Goal: Task Accomplishment & Management: Manage account settings

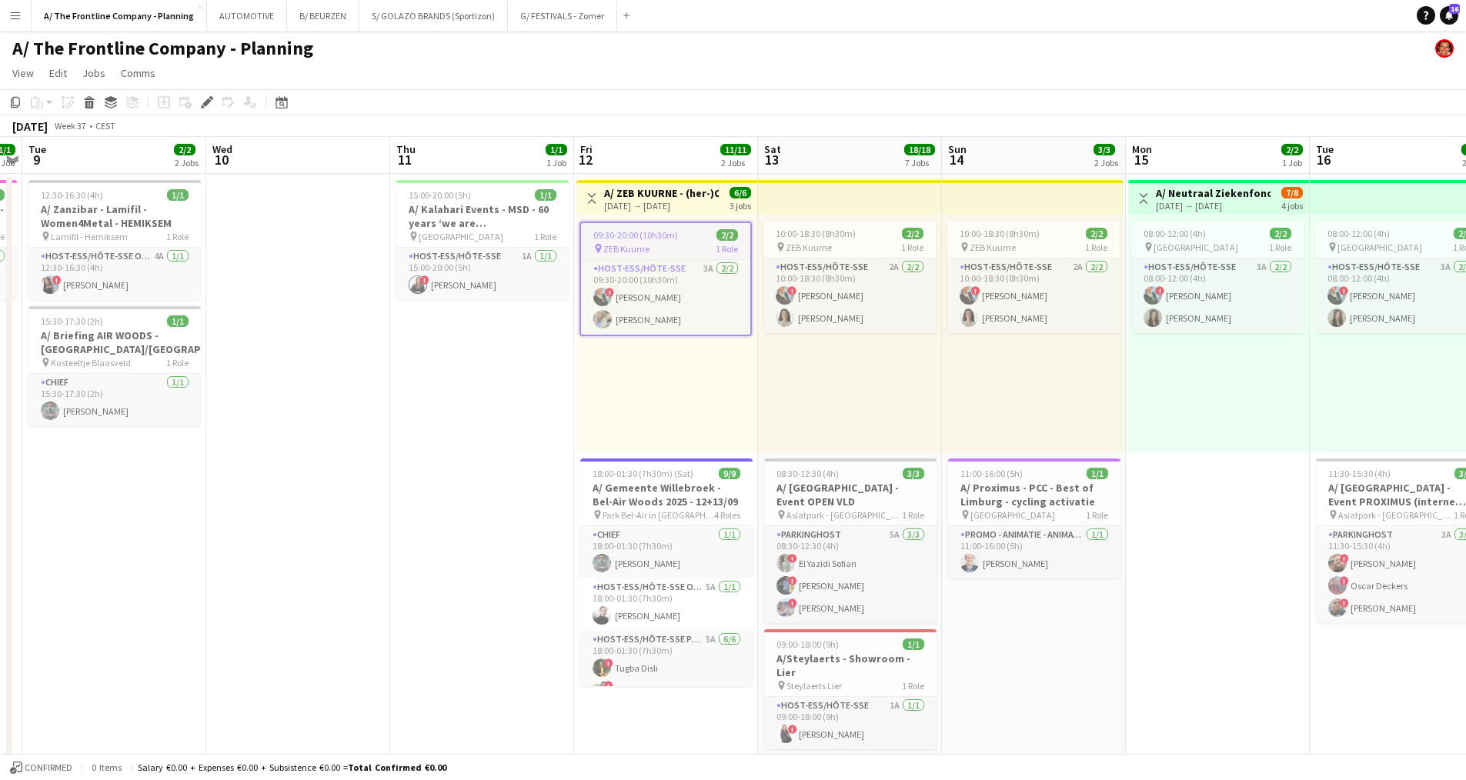
drag, startPoint x: 208, startPoint y: 100, endPoint x: 314, endPoint y: 107, distance: 105.6
click at [208, 100] on icon at bounding box center [206, 102] width 8 height 8
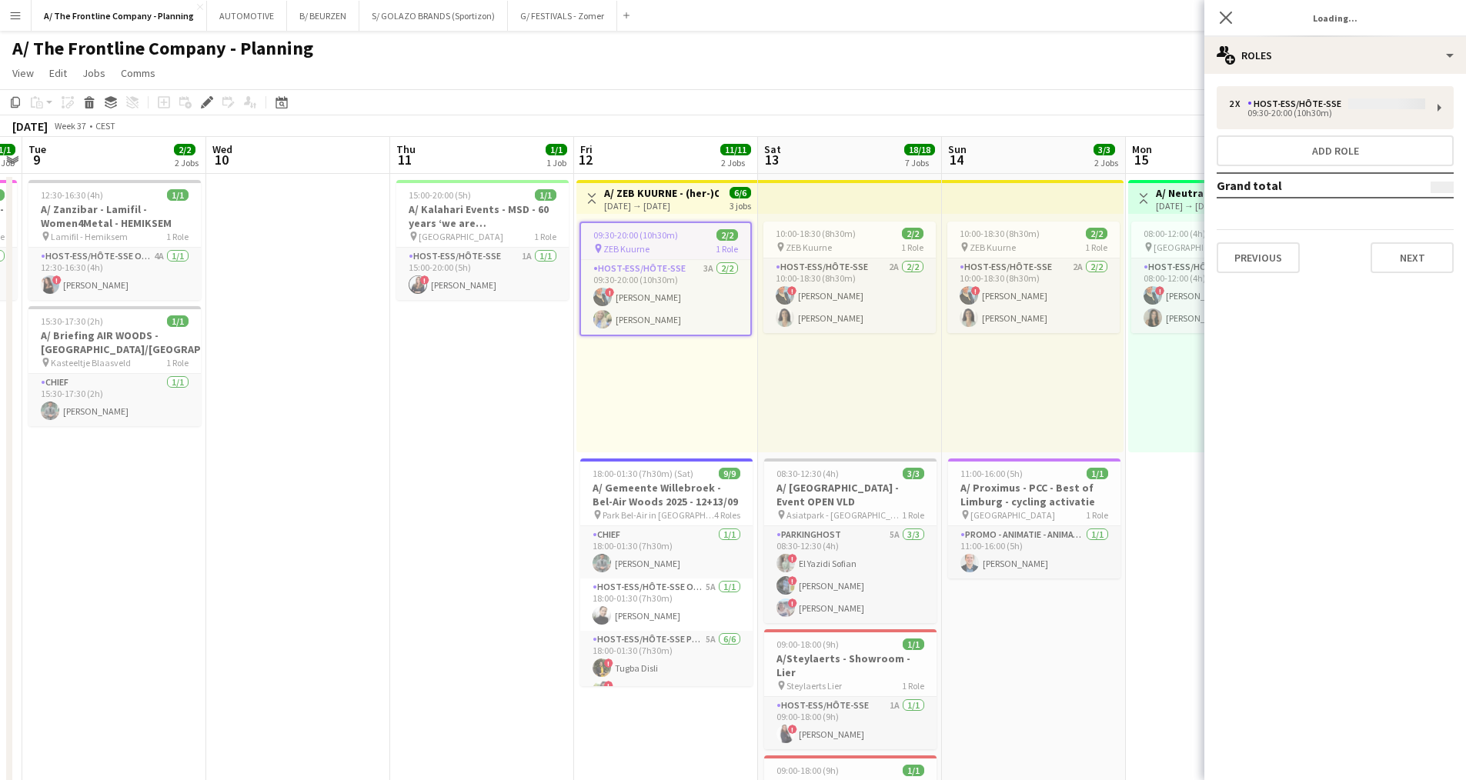
type input "**********"
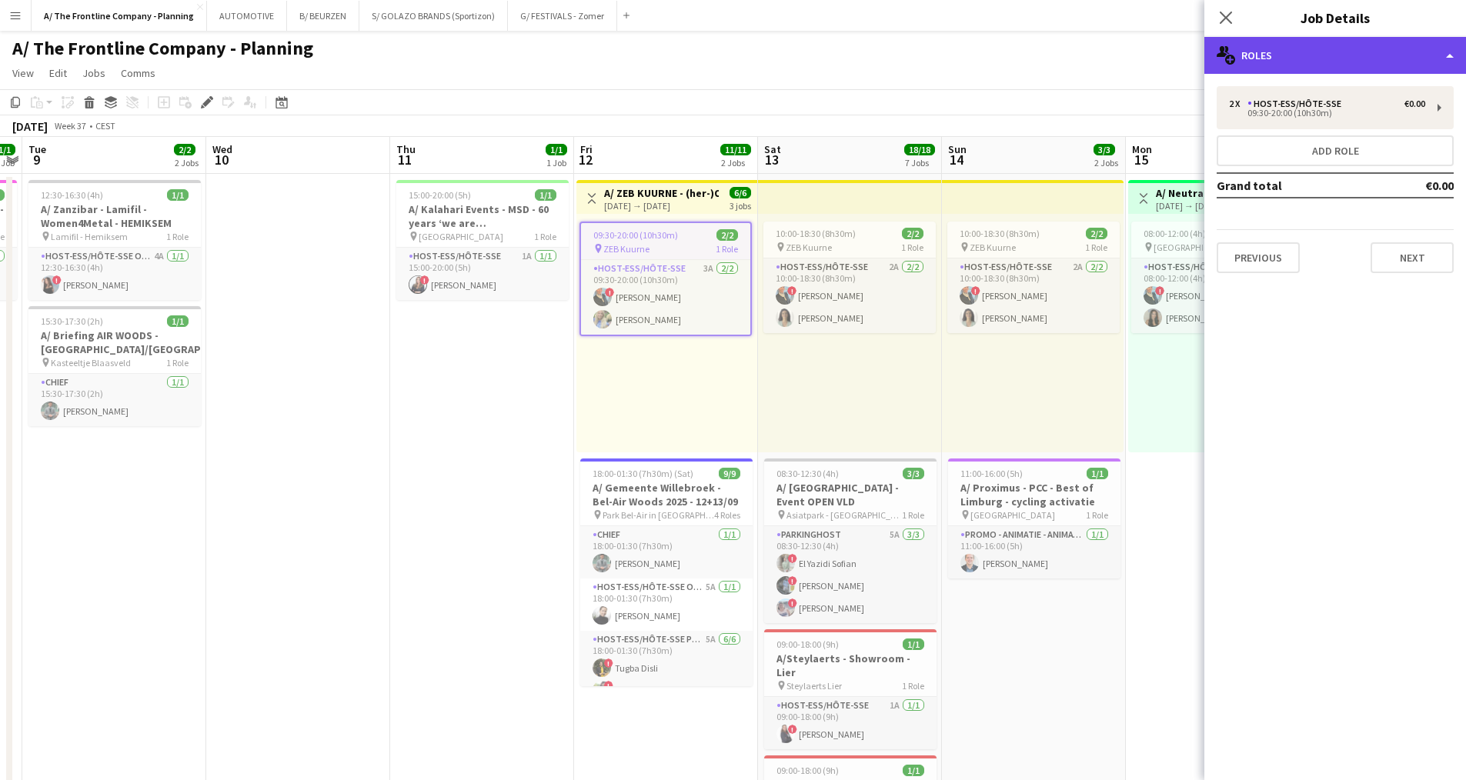
click at [1345, 48] on div "multiple-users-add Roles" at bounding box center [1335, 55] width 262 height 37
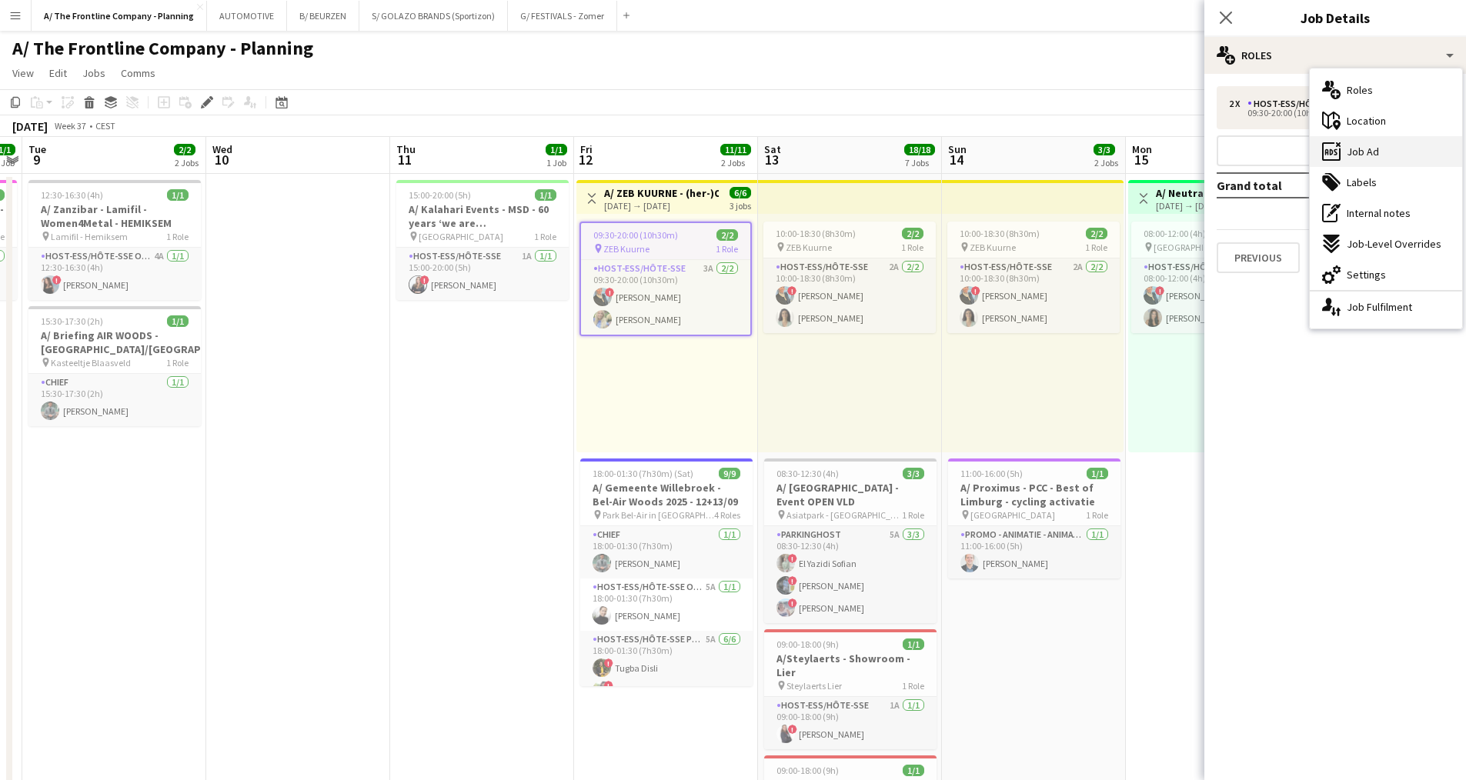
click at [1364, 159] on div "ads-window Job Ad" at bounding box center [1385, 151] width 152 height 31
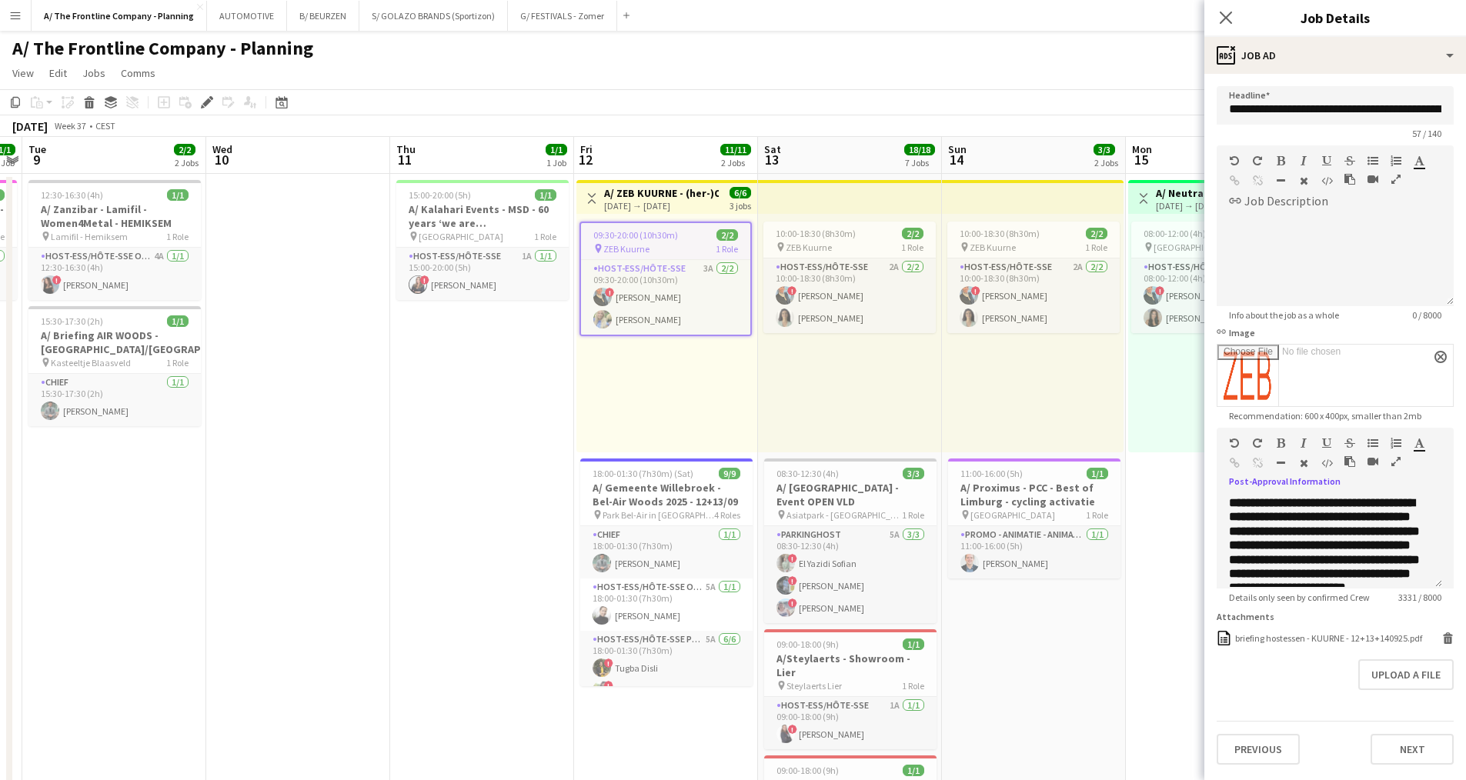
click at [1395, 461] on icon "button" at bounding box center [1395, 461] width 9 height 11
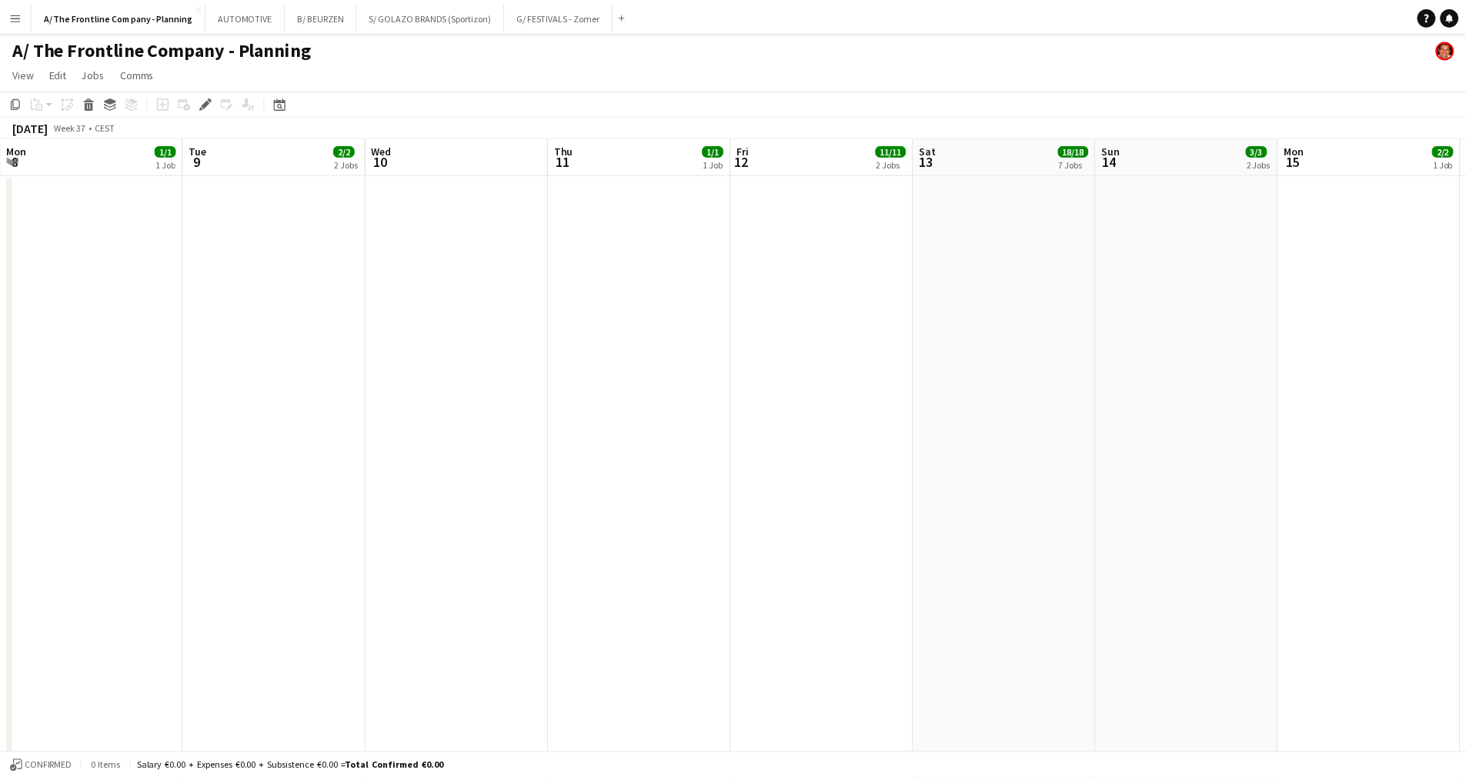
scroll to position [0, 529]
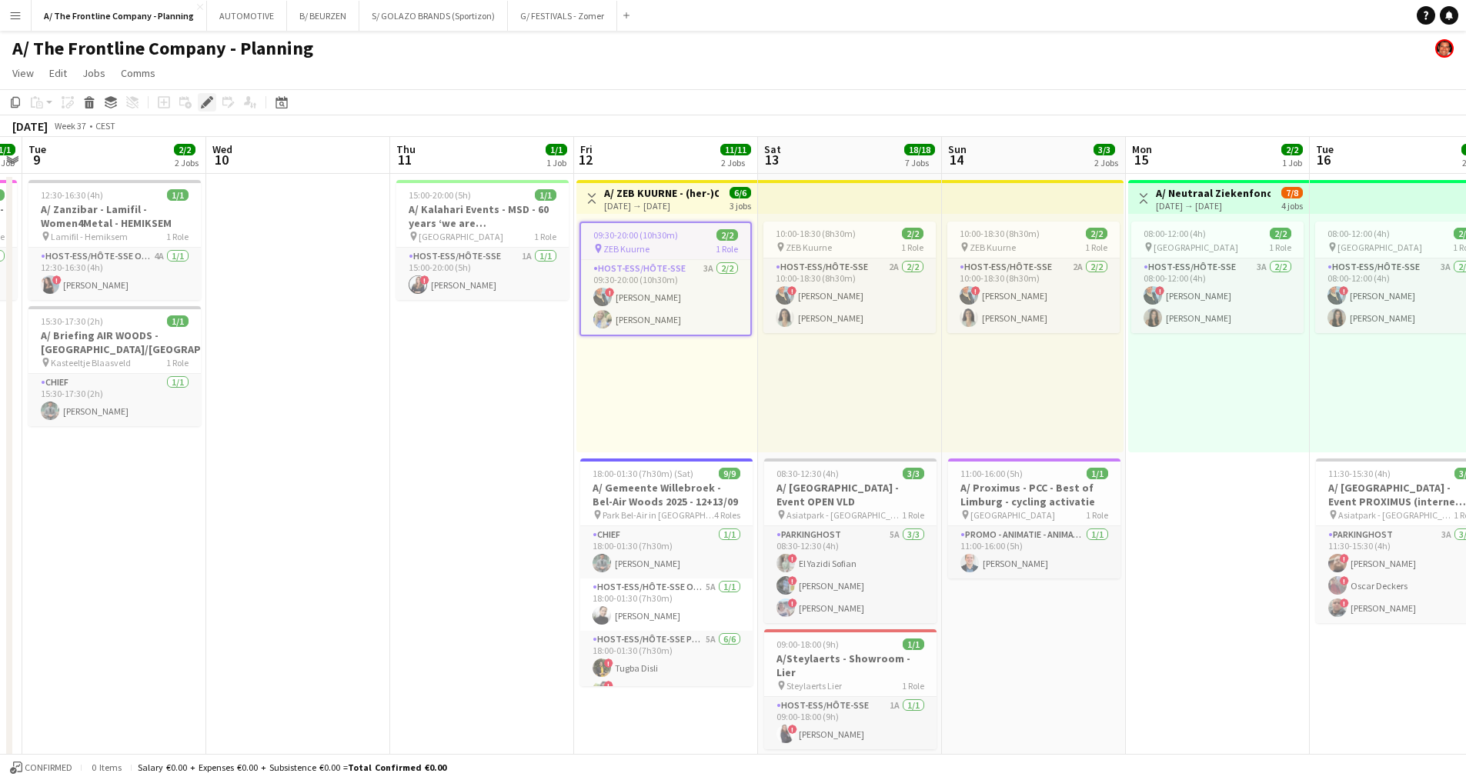
click at [208, 103] on icon at bounding box center [206, 102] width 8 height 8
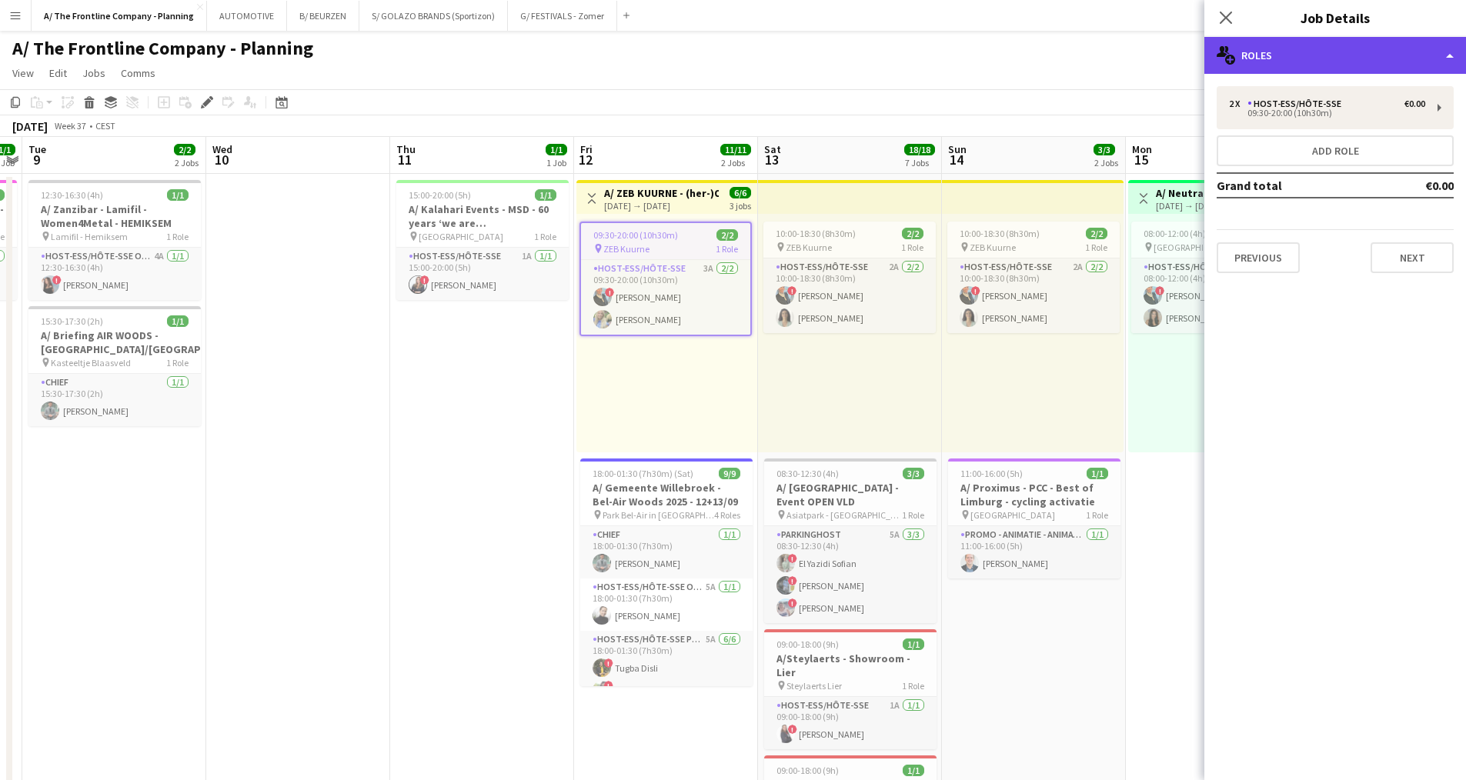
click at [1329, 51] on div "multiple-users-add Roles" at bounding box center [1335, 55] width 262 height 37
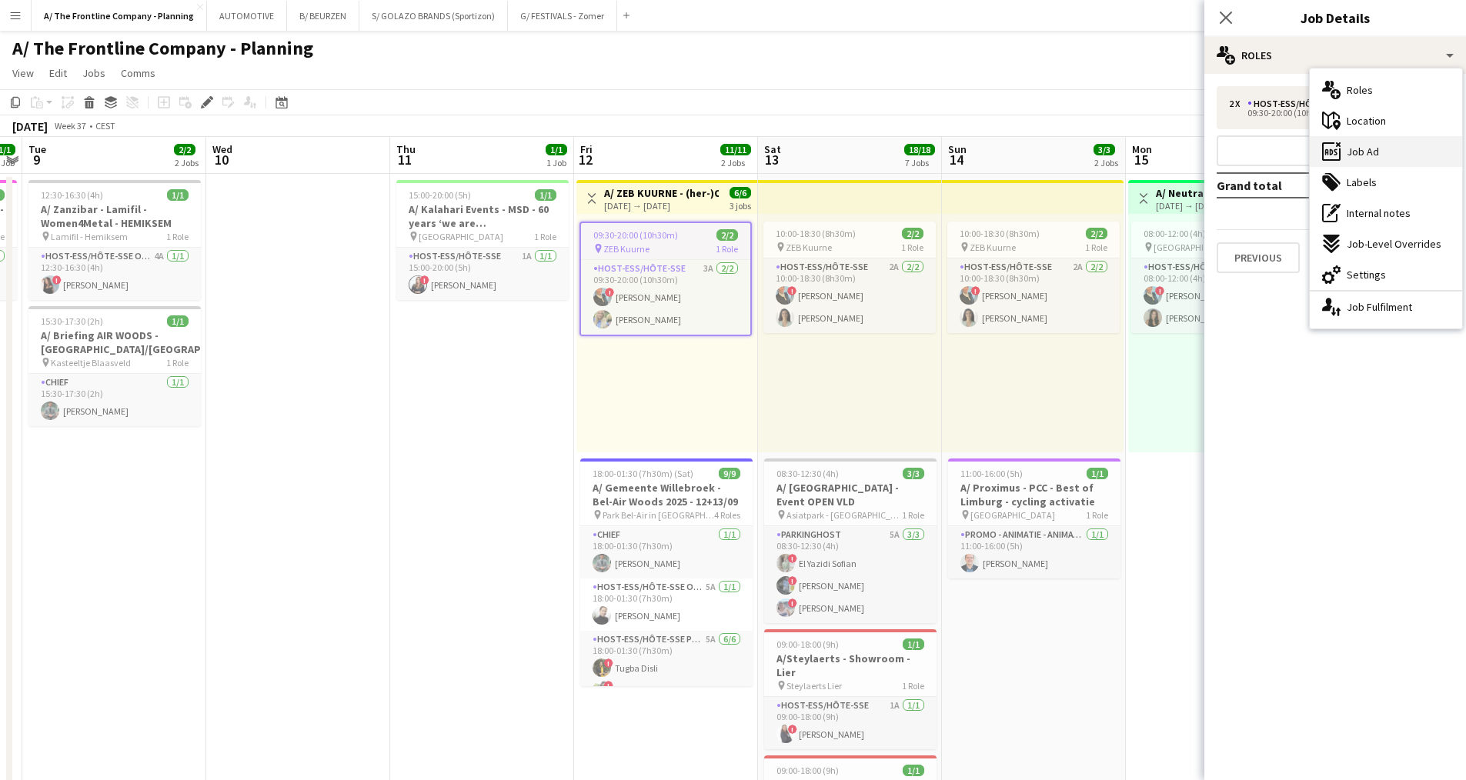
click at [1360, 156] on span "Job Ad" at bounding box center [1362, 152] width 32 height 14
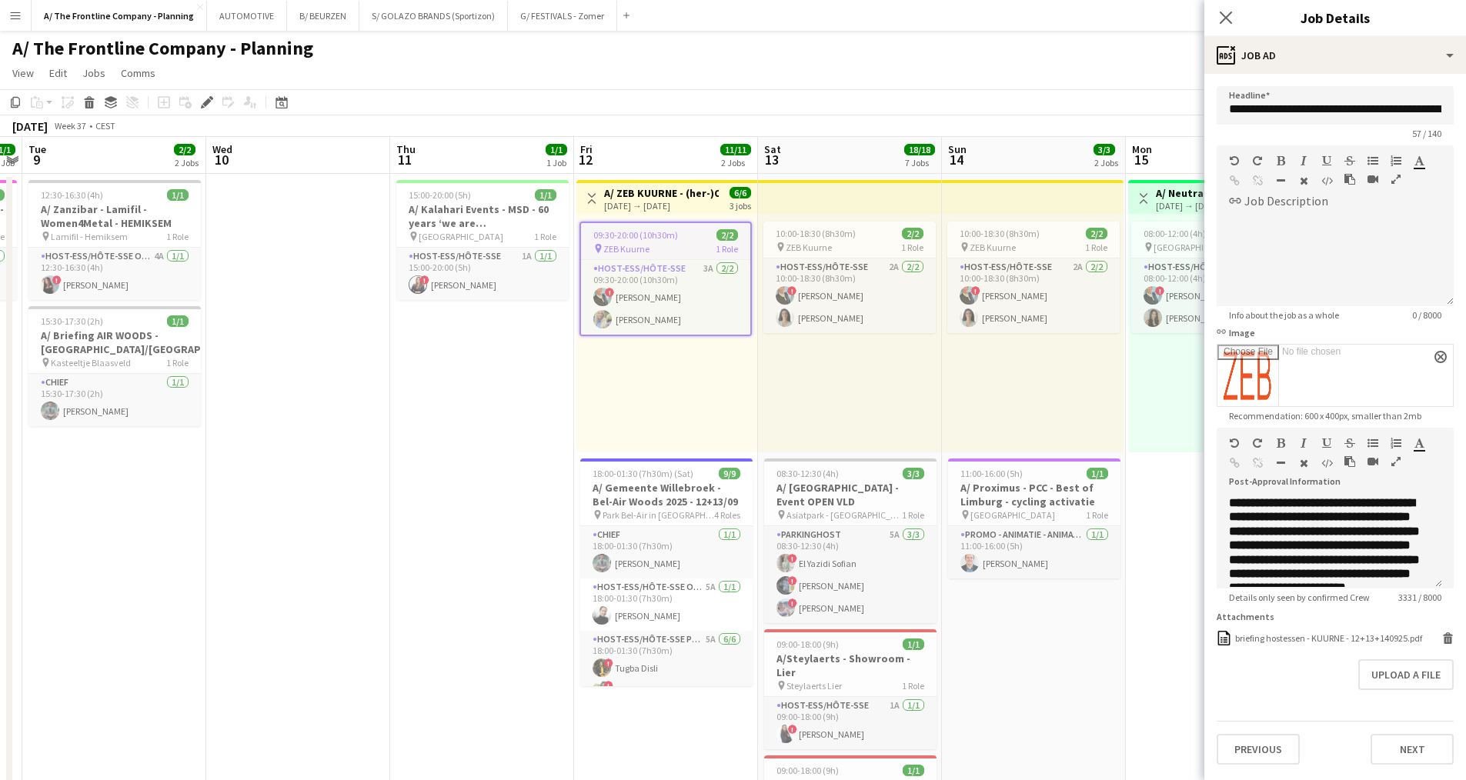
click at [1390, 462] on button "button" at bounding box center [1395, 461] width 11 height 12
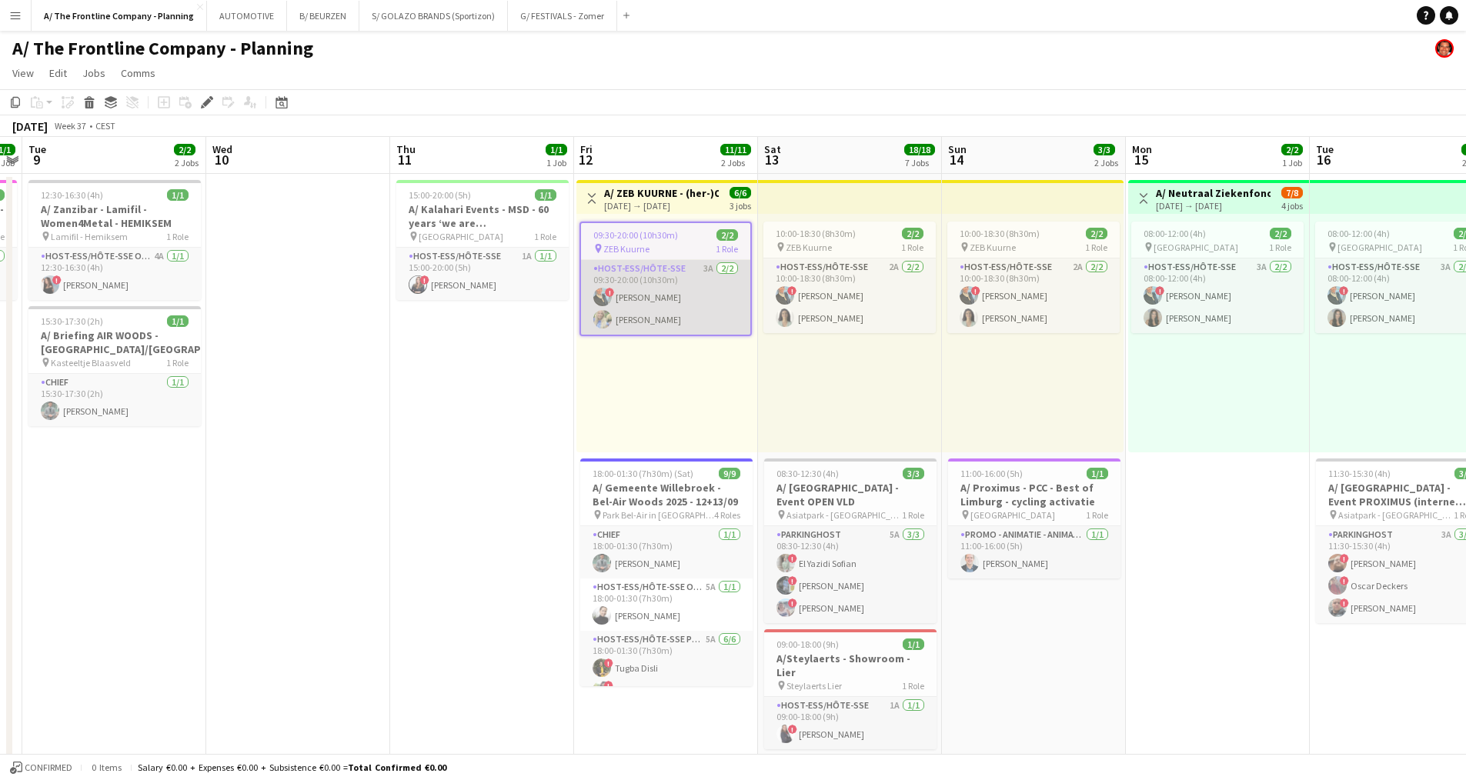
click at [642, 302] on app-card-role "Host-ess/Hôte-sse 3A 2/2 09:30-20:00 (10h30m) ! Eveline Van Rompaey Caitlin Fra…" at bounding box center [665, 297] width 169 height 75
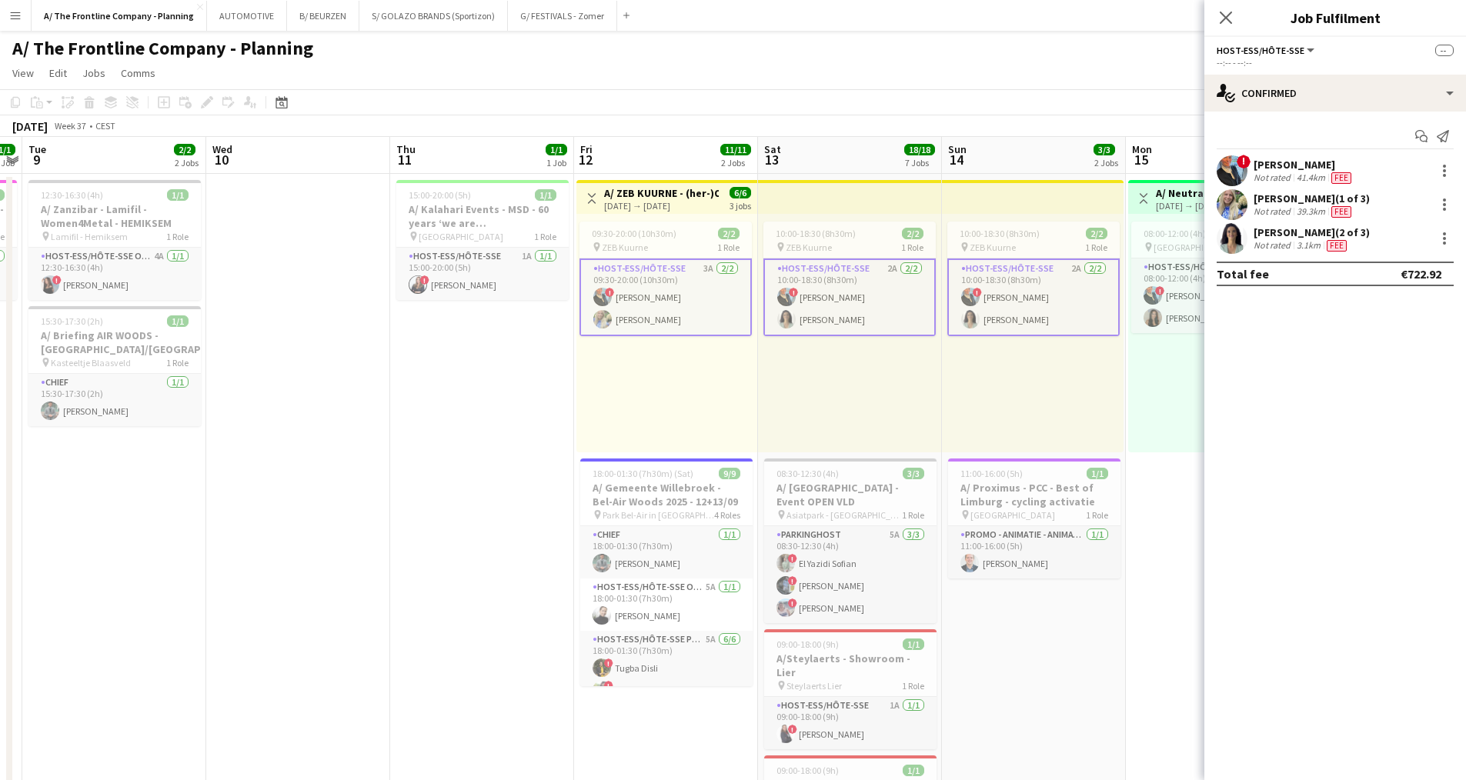
click at [1291, 207] on div "Not rated" at bounding box center [1273, 211] width 40 height 12
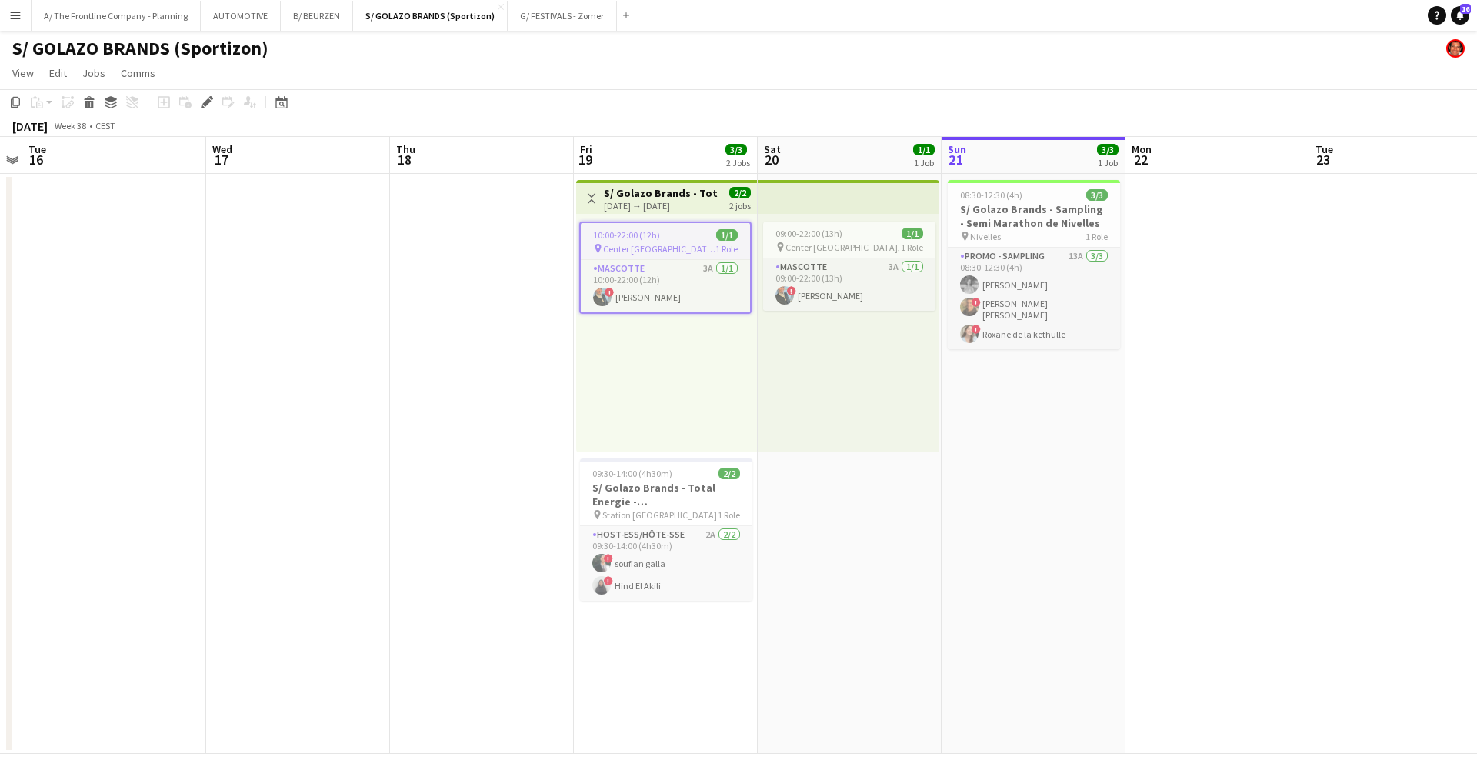
click at [645, 243] on span "Center Parcs de Haan," at bounding box center [659, 249] width 112 height 12
click at [703, 241] on div "pin Center Parcs de Haan, 1 Role" at bounding box center [665, 247] width 172 height 12
click at [207, 103] on icon at bounding box center [206, 102] width 8 height 8
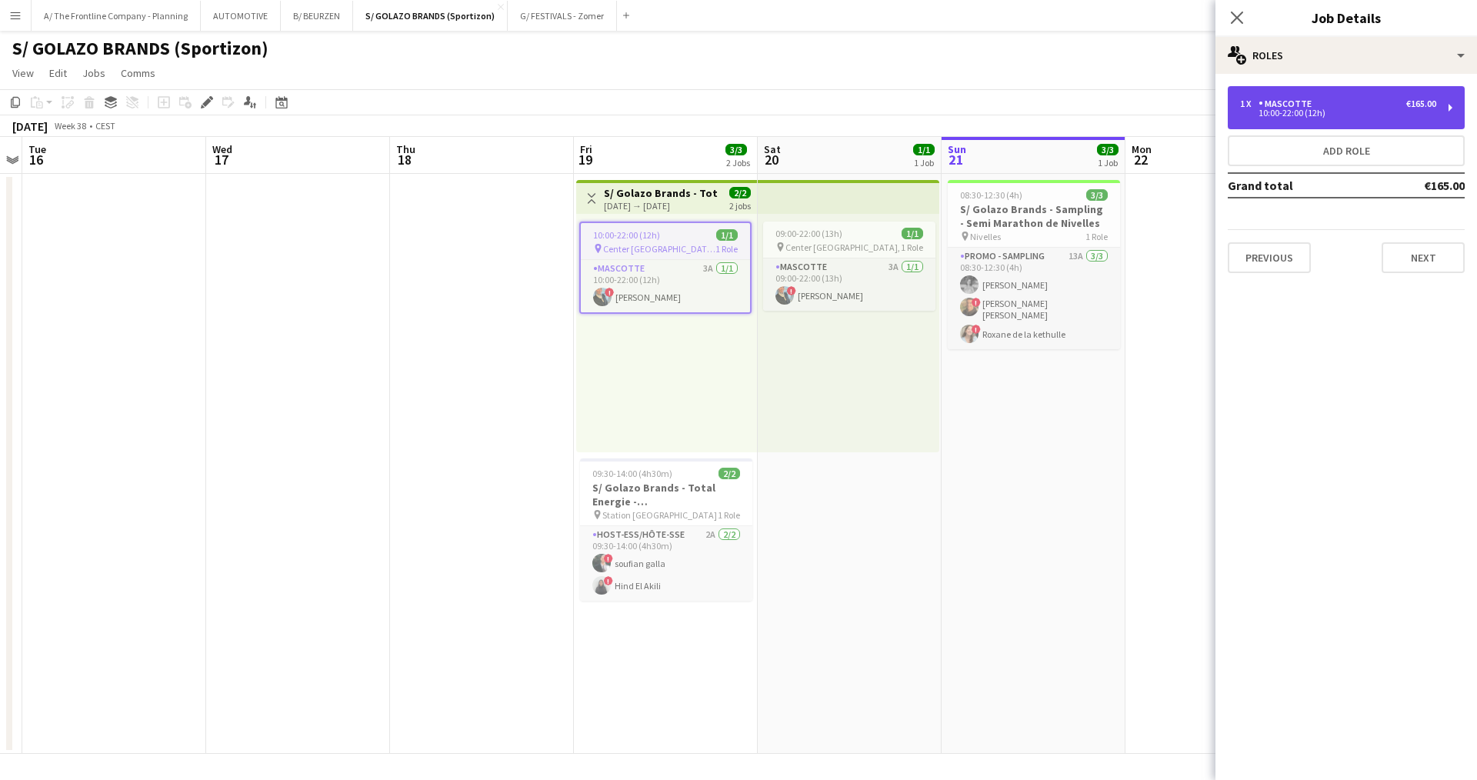
click at [1326, 107] on div "1 x Mascotte €165.00" at bounding box center [1338, 103] width 196 height 11
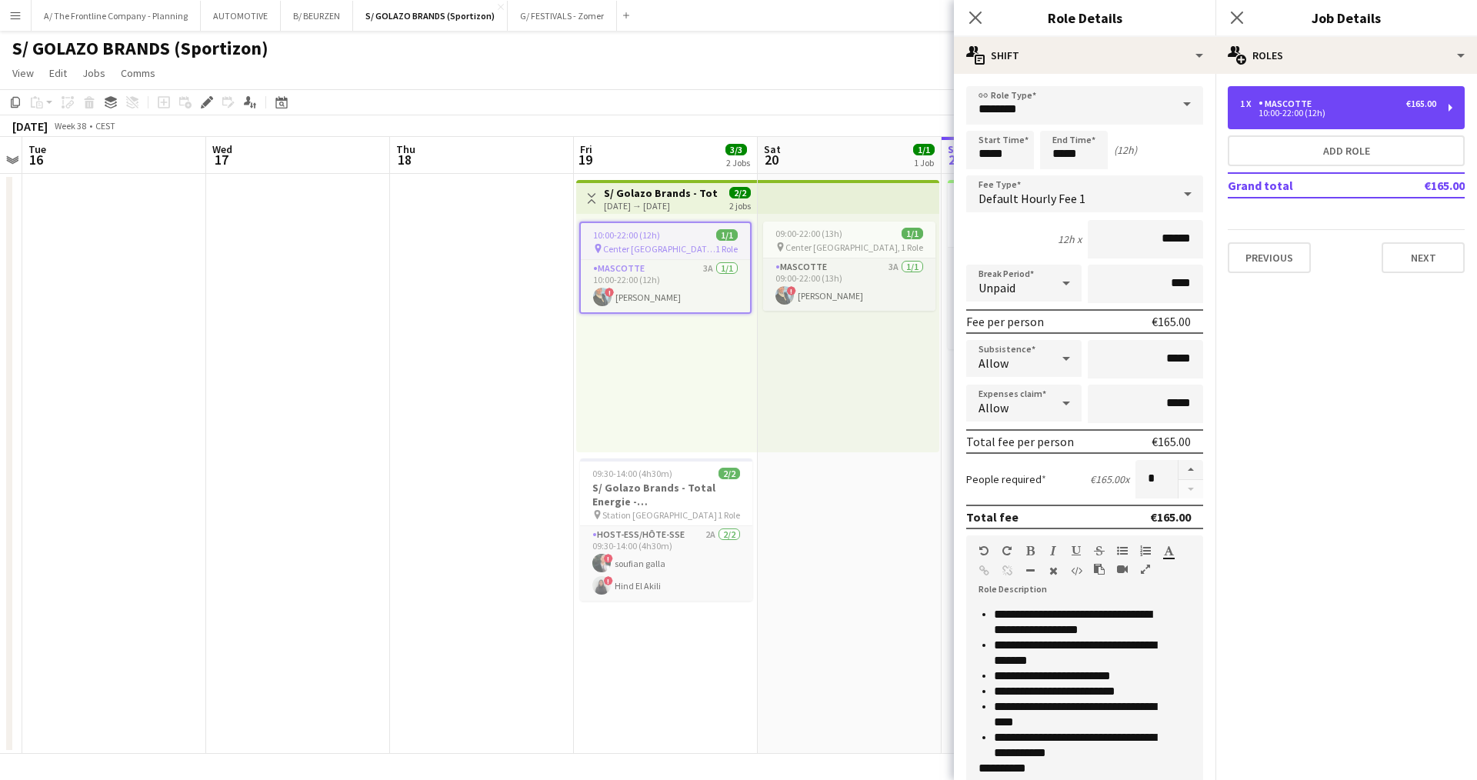
scroll to position [935, 0]
click at [889, 490] on app-date-cell "09:00-22:00 (13h) 1/1 pin Center Parcs de Haan, 1 Role Mascotte 3A 1/1 09:00-22…" at bounding box center [850, 464] width 184 height 580
